Goal: Task Accomplishment & Management: Complete application form

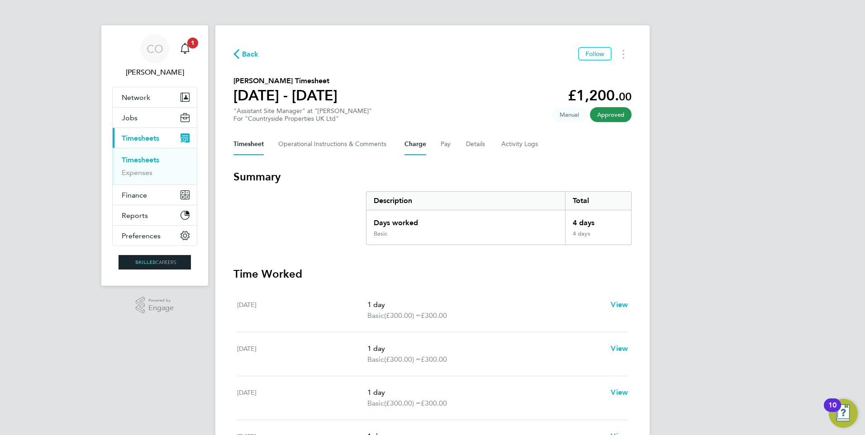
click at [418, 139] on button "Charge" at bounding box center [415, 144] width 22 height 22
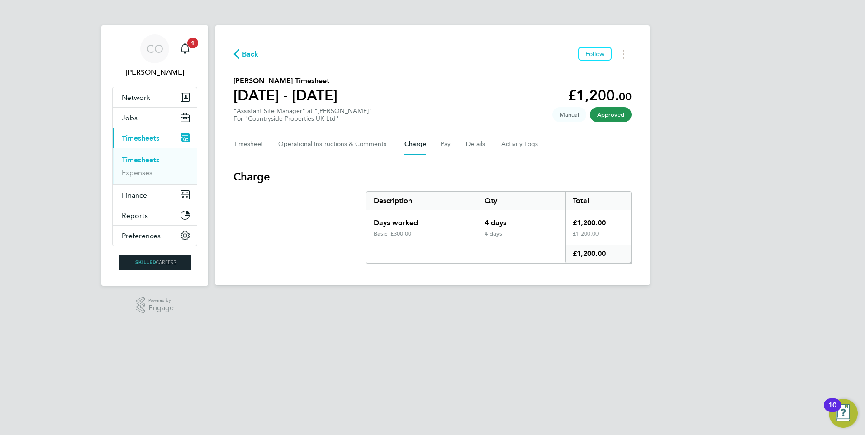
click at [246, 63] on div "Back Follow Claudiu Manole's Timesheet 28 Jul - 03 Aug 2025 £1,200. 00 "Assista…" at bounding box center [432, 155] width 434 height 260
click at [253, 58] on span "Back" at bounding box center [250, 54] width 17 height 11
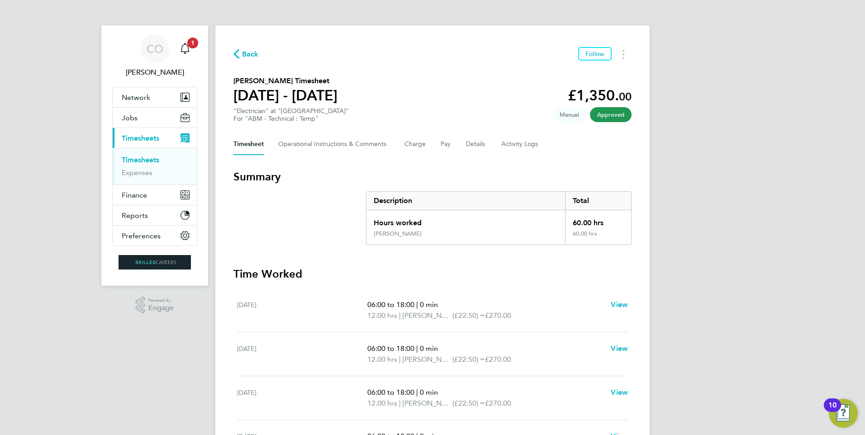
click at [242, 53] on span "Back" at bounding box center [250, 54] width 17 height 11
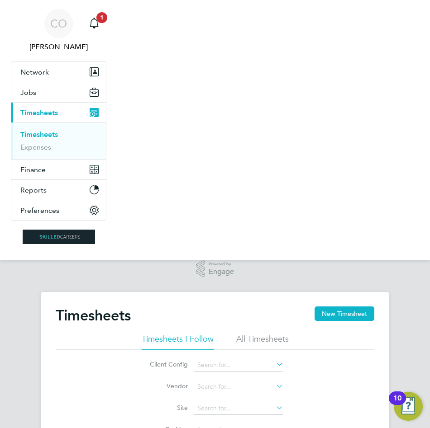
scroll to position [30, 62]
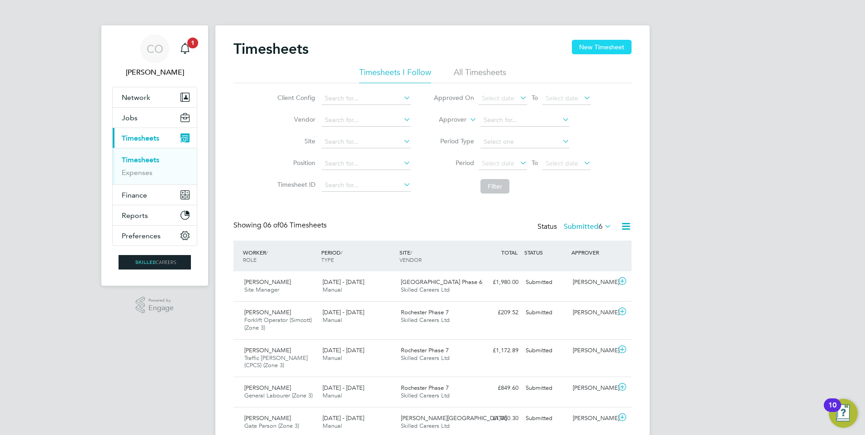
click at [585, 46] on button "New Timesheet" at bounding box center [602, 47] width 60 height 14
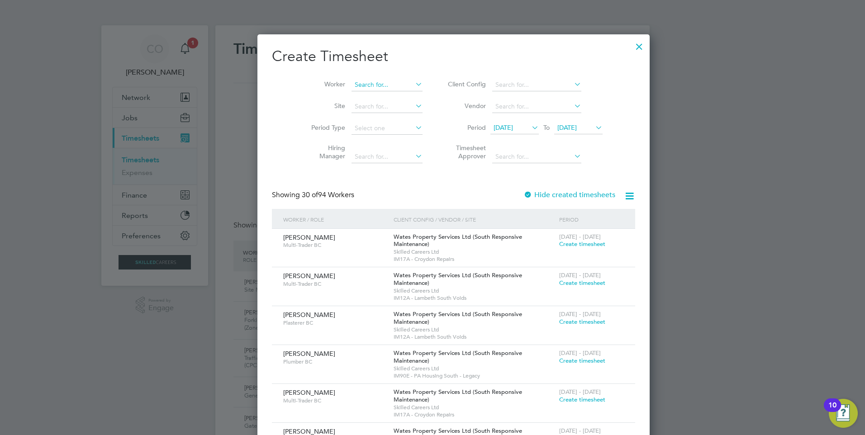
click at [351, 85] on input at bounding box center [386, 85] width 71 height 13
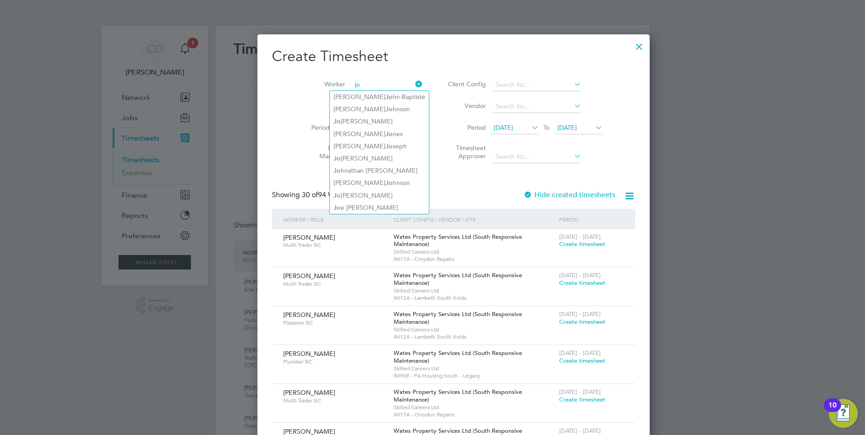
type input "j"
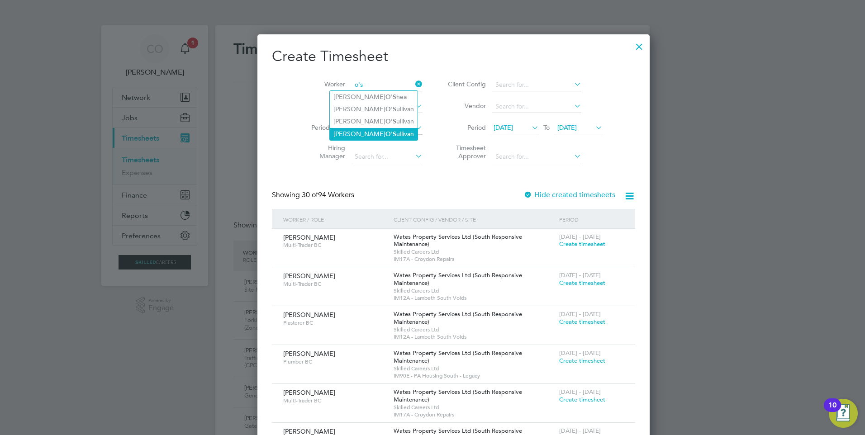
click at [365, 132] on li "[PERSON_NAME]'S ullivan" at bounding box center [374, 134] width 88 height 12
type input "[PERSON_NAME]"
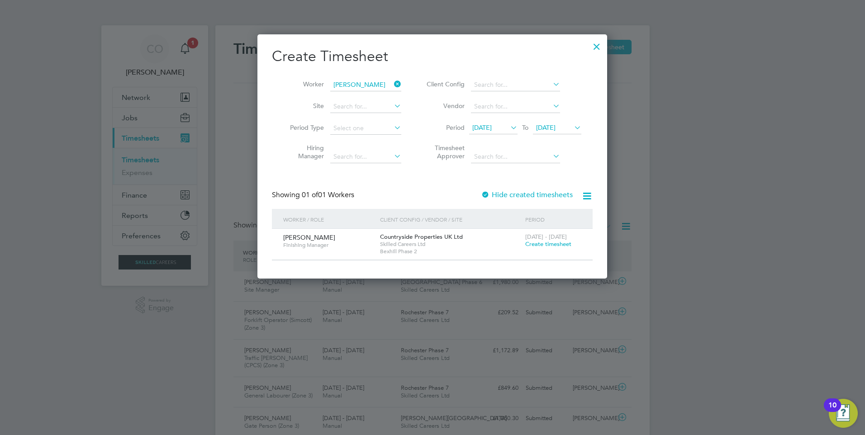
click at [492, 124] on span "[DATE]" at bounding box center [481, 127] width 19 height 8
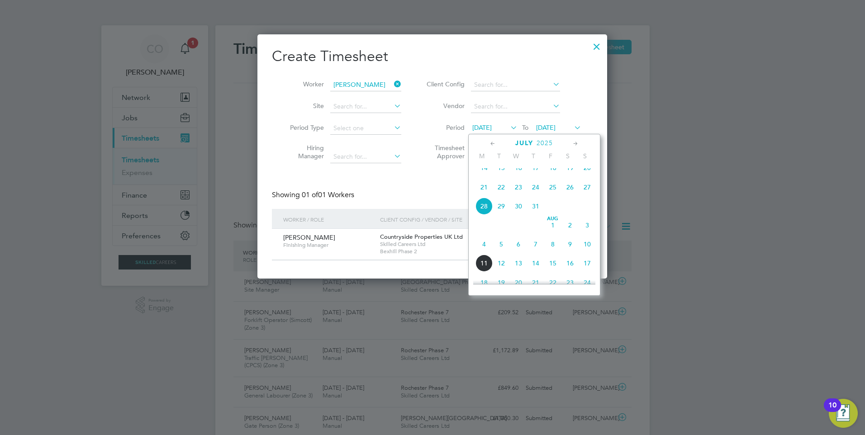
click at [482, 253] on span "4" at bounding box center [483, 244] width 17 height 17
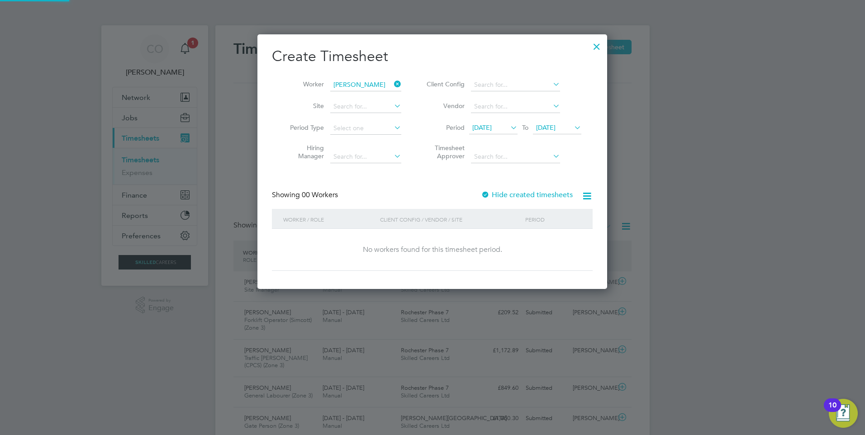
click at [553, 124] on span "[DATE]" at bounding box center [545, 127] width 19 height 8
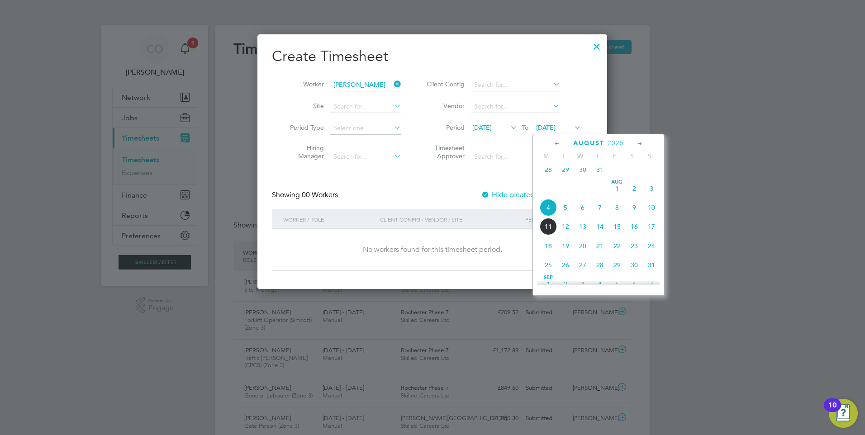
click at [650, 213] on span "10" at bounding box center [651, 207] width 17 height 17
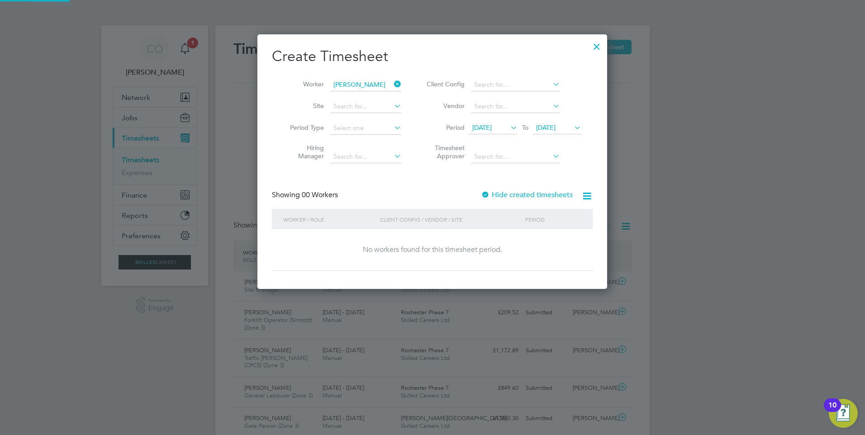
click at [528, 194] on label "Hide created timesheets" at bounding box center [527, 194] width 92 height 9
click at [492, 129] on span "[DATE]" at bounding box center [481, 127] width 19 height 8
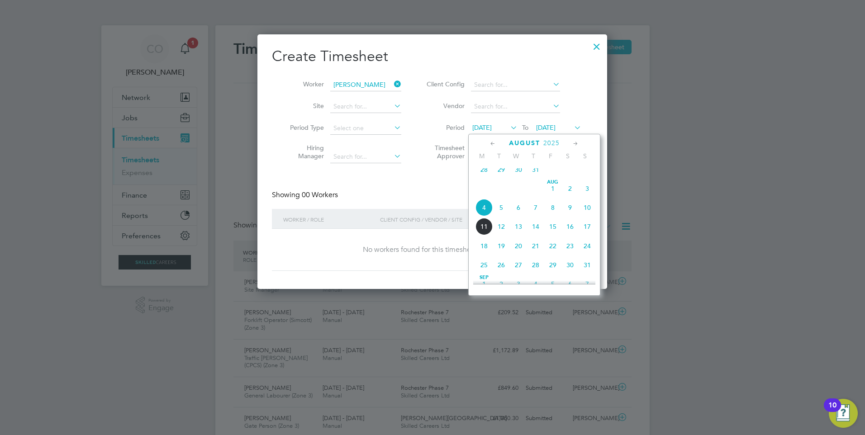
click at [481, 213] on span "4" at bounding box center [483, 207] width 17 height 17
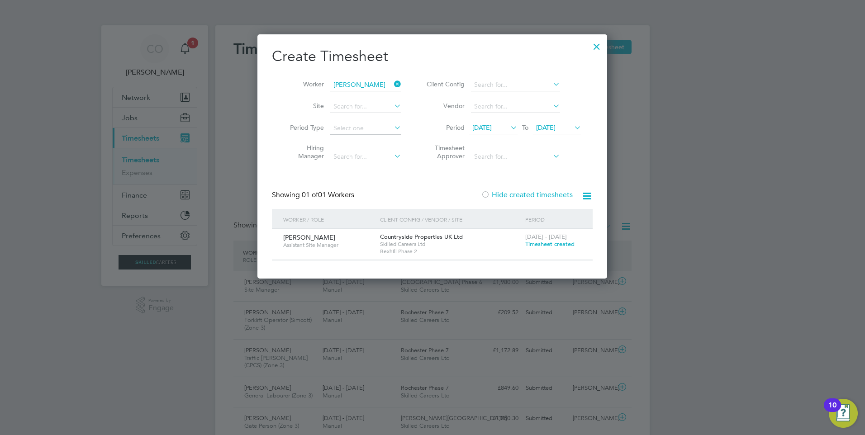
click at [538, 240] on span "Timesheet created" at bounding box center [549, 244] width 49 height 8
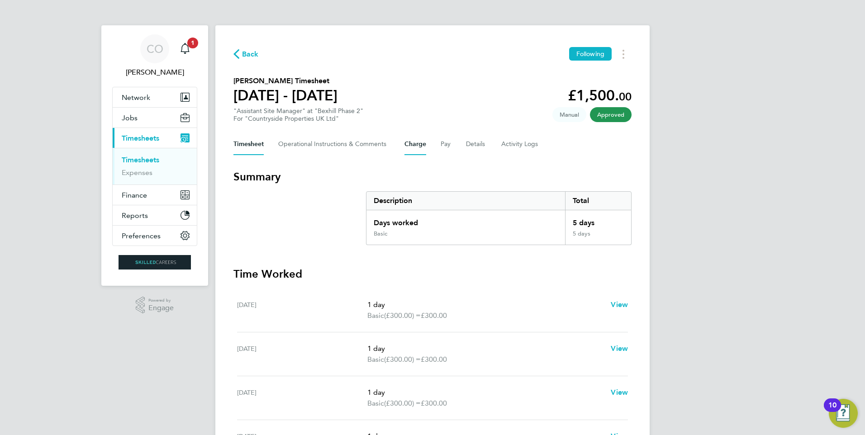
click at [417, 151] on button "Charge" at bounding box center [415, 144] width 22 height 22
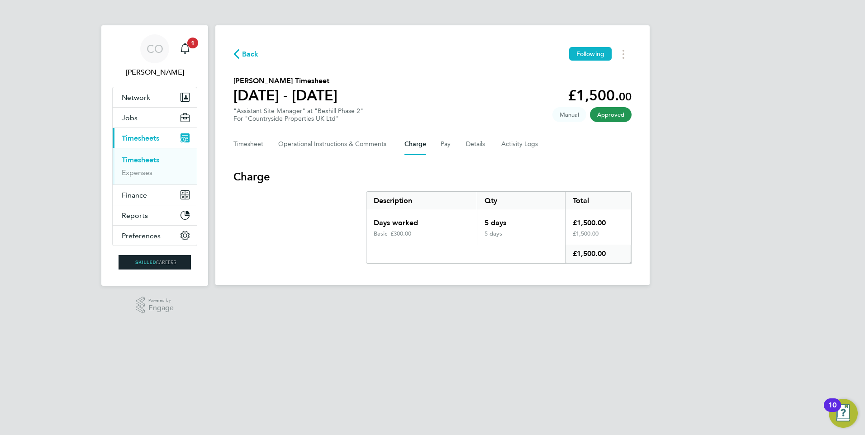
click at [233, 140] on div "Back Following [PERSON_NAME] Timesheet [DATE] - [DATE] £1,500. 00 "Assistant Si…" at bounding box center [432, 155] width 434 height 260
click at [239, 141] on button "Timesheet" at bounding box center [248, 144] width 30 height 22
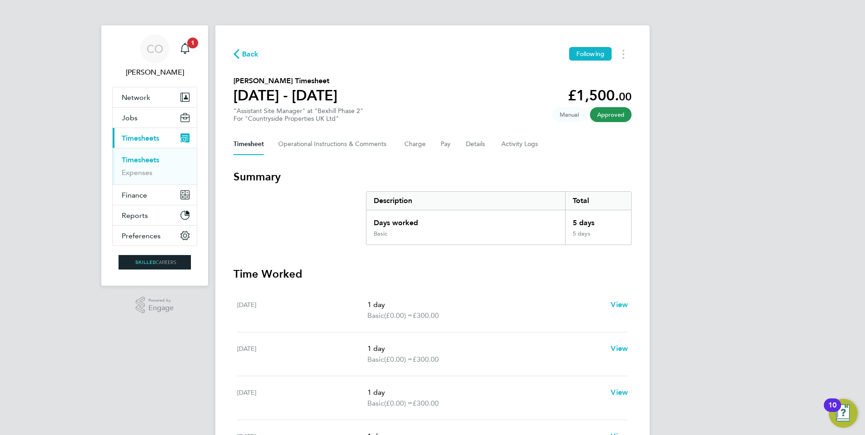
drag, startPoint x: 247, startPoint y: 49, endPoint x: 403, endPoint y: 65, distance: 156.4
click at [248, 49] on span "Back" at bounding box center [250, 54] width 17 height 11
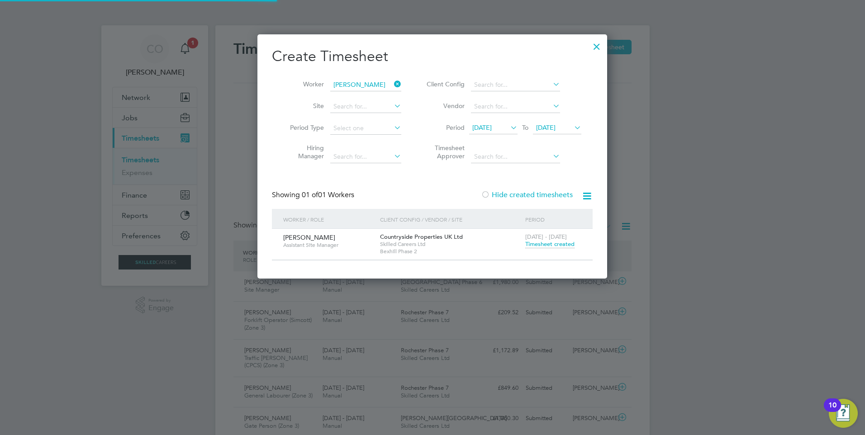
scroll to position [30, 79]
click at [392, 80] on icon at bounding box center [392, 84] width 0 height 13
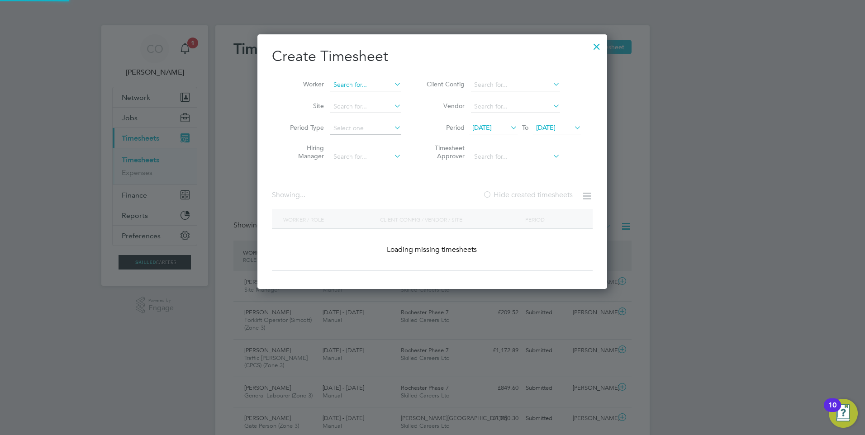
click at [379, 84] on input at bounding box center [365, 85] width 71 height 13
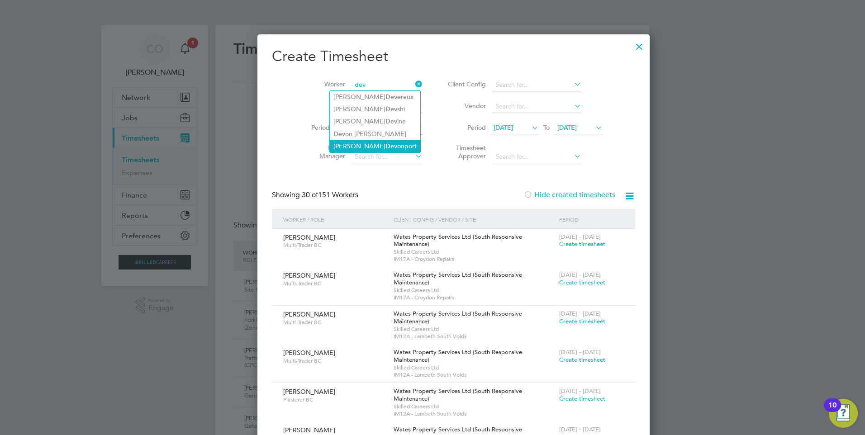
click at [376, 142] on li "[PERSON_NAME] onport" at bounding box center [375, 146] width 90 height 12
type input "[PERSON_NAME]"
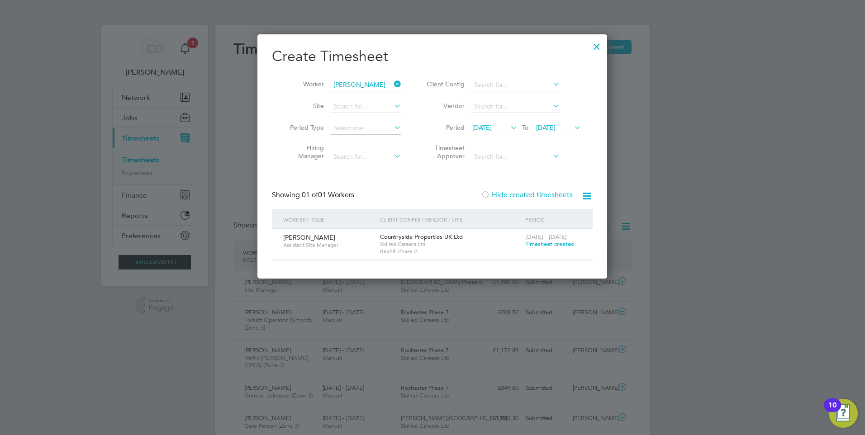
click at [538, 244] on span "Timesheet created" at bounding box center [549, 244] width 49 height 8
